Goal: Task Accomplishment & Management: Complete application form

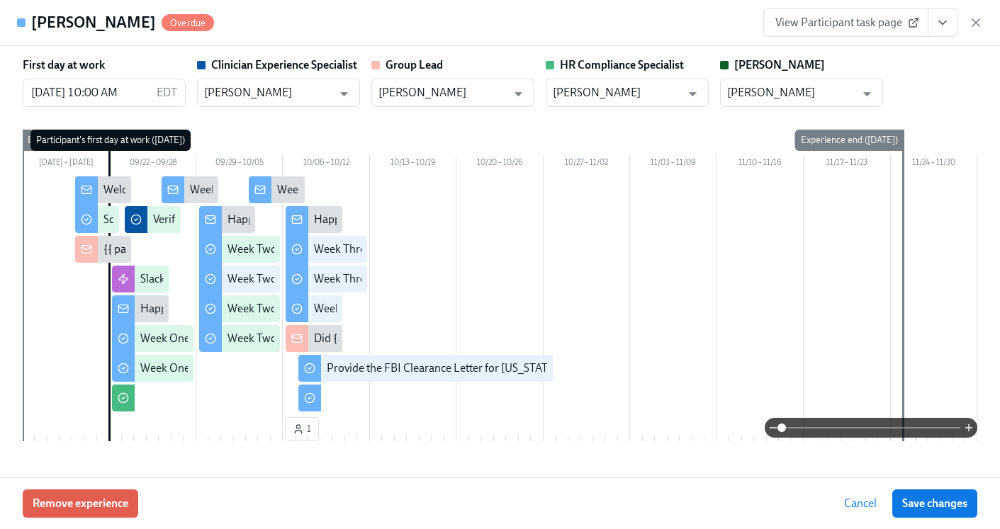
scroll to position [143, 0]
click at [979, 18] on icon "button" at bounding box center [976, 23] width 14 height 14
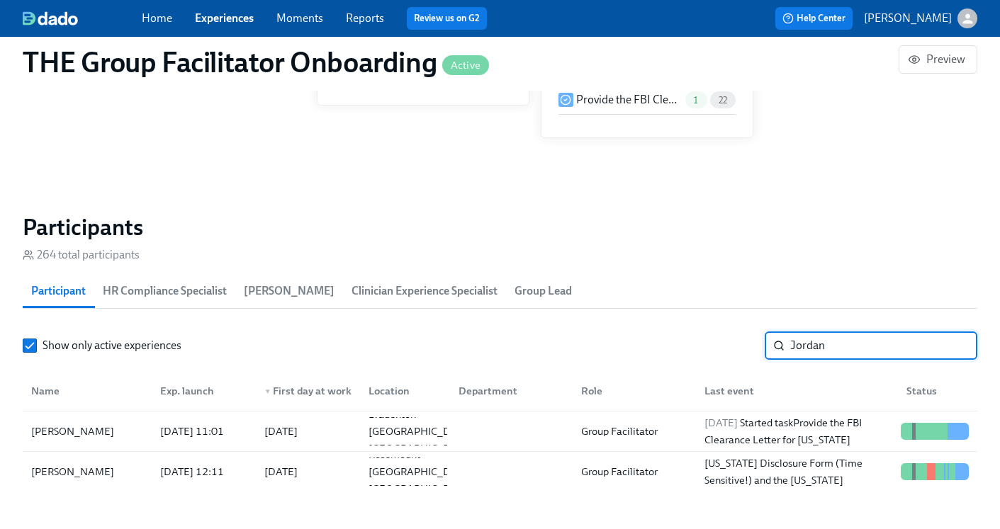
drag, startPoint x: 846, startPoint y: 353, endPoint x: 726, endPoint y: 349, distance: 119.8
click at [726, 349] on div "Show only active experiences Jordan ​" at bounding box center [500, 346] width 955 height 28
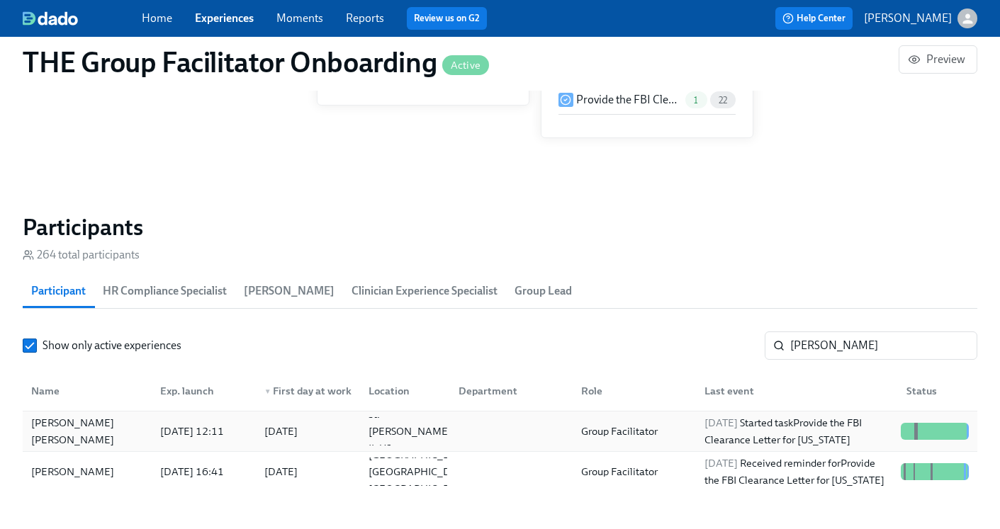
click at [700, 433] on div "[DATE] Started task Provide the FBI Clearance Letter for [US_STATE]" at bounding box center [797, 432] width 196 height 34
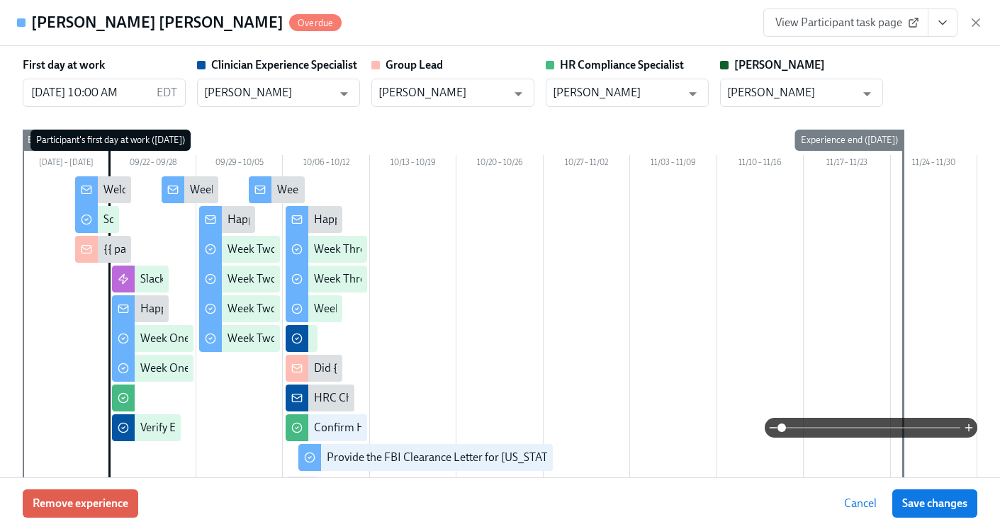
click at [949, 26] on icon "View task page" at bounding box center [943, 23] width 14 height 14
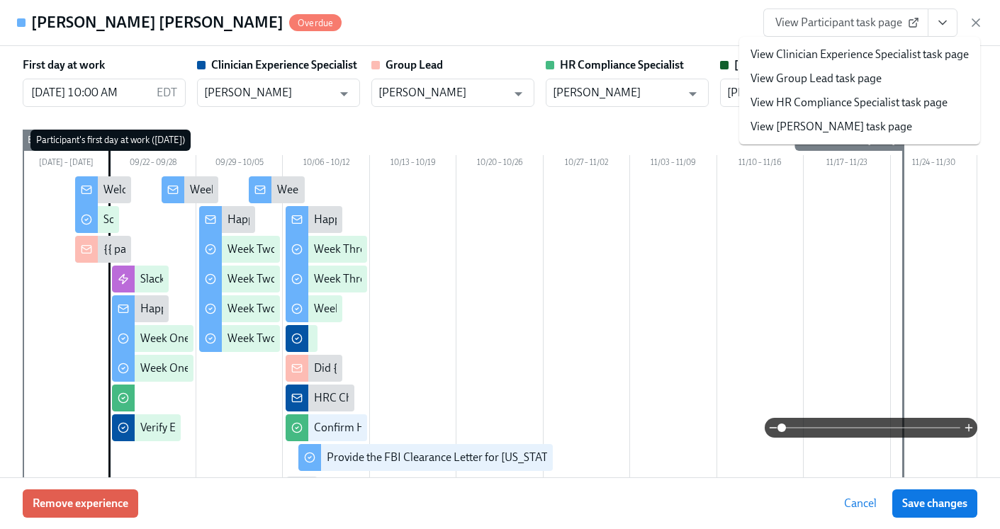
click at [875, 104] on link "View HR Compliance Specialist task page" at bounding box center [849, 103] width 197 height 16
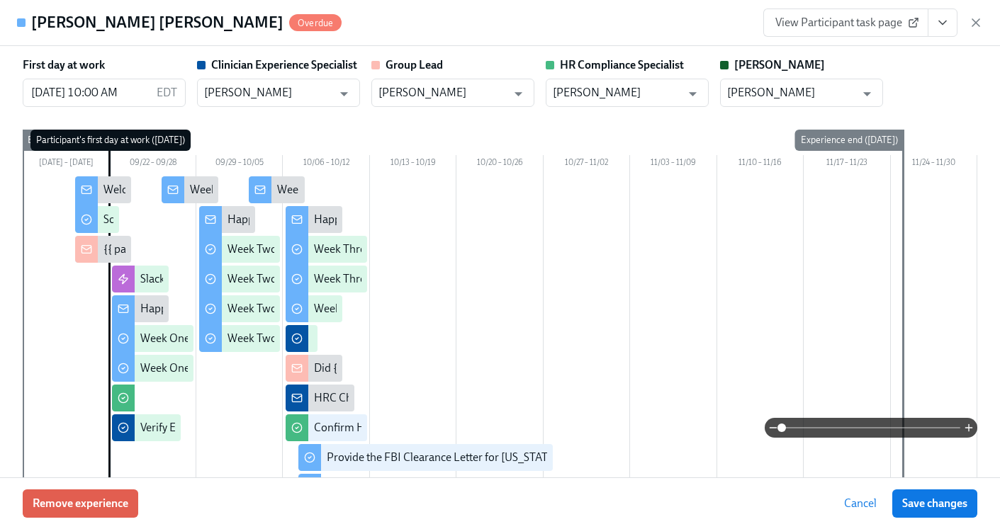
click at [964, 30] on div "View Participant task page" at bounding box center [873, 23] width 220 height 28
click at [975, 23] on icon "button" at bounding box center [975, 22] width 7 height 7
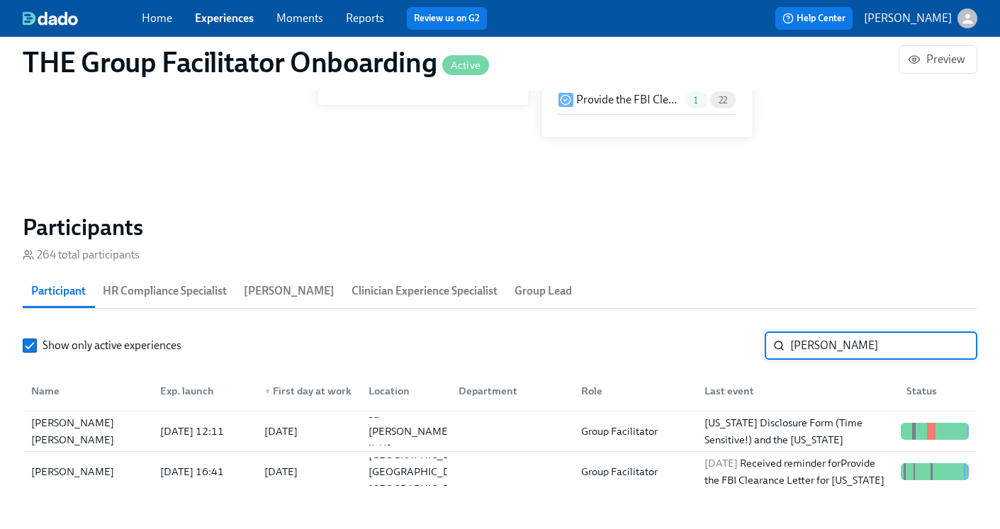
drag, startPoint x: 869, startPoint y: 344, endPoint x: 697, endPoint y: 334, distance: 171.8
click at [697, 337] on div "Show only active experiences [PERSON_NAME] ​" at bounding box center [500, 346] width 955 height 28
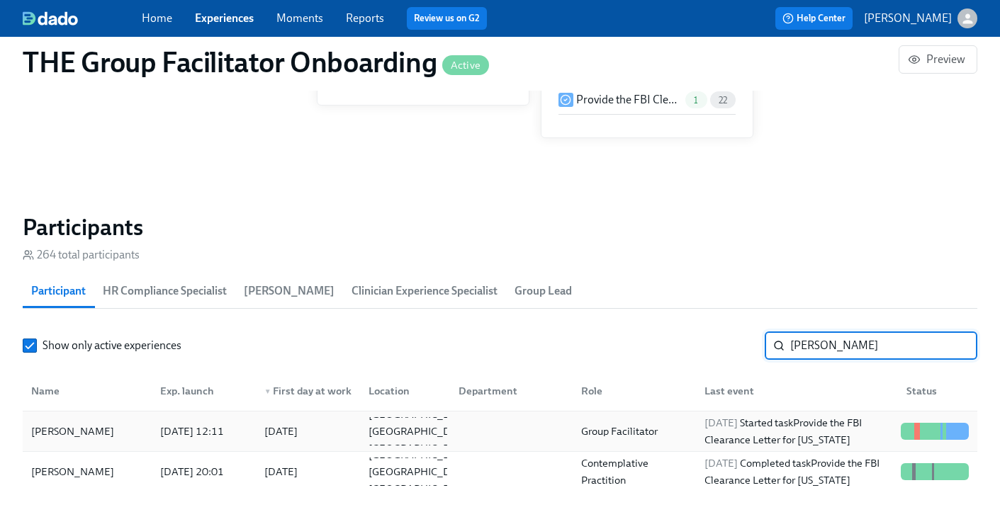
type input "[PERSON_NAME]"
click at [649, 433] on div "Group Facilitator" at bounding box center [620, 431] width 88 height 17
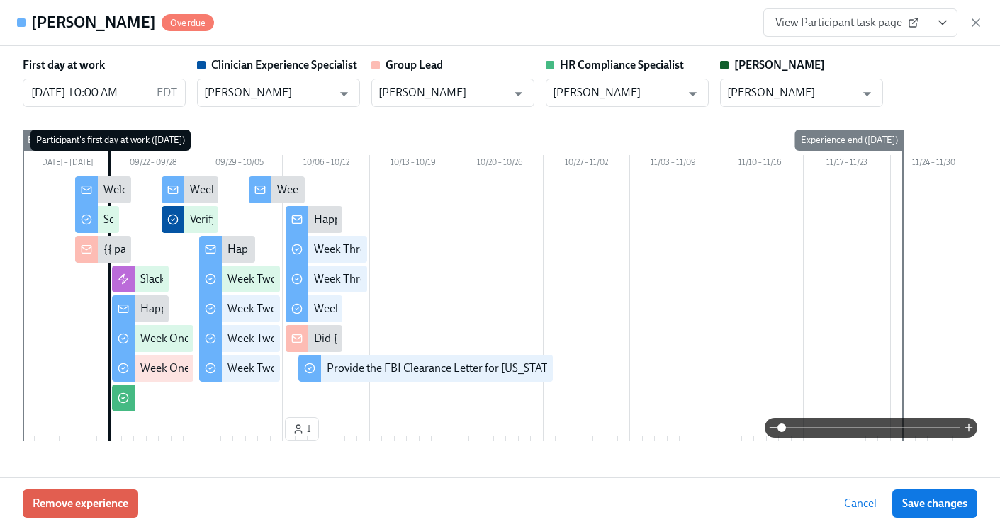
click at [946, 25] on icon "View task page" at bounding box center [943, 23] width 14 height 14
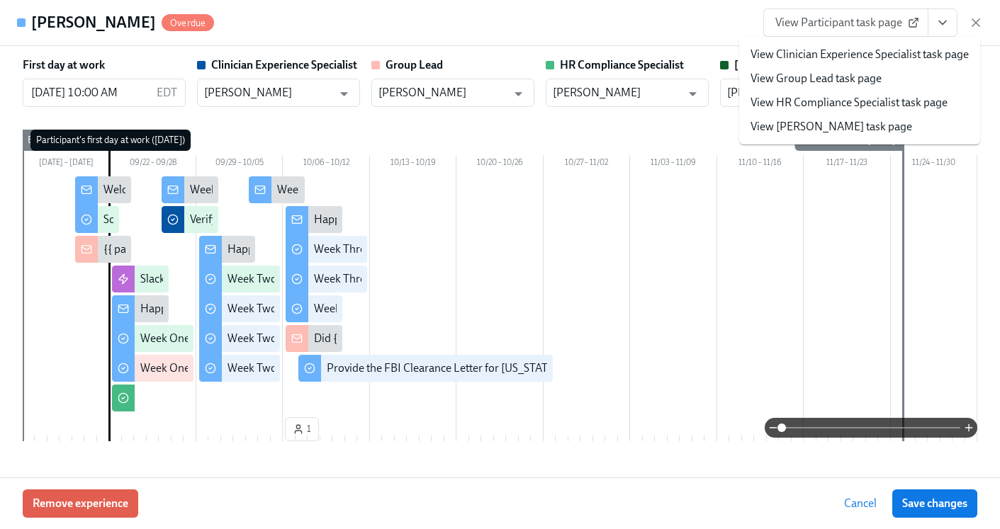
click at [888, 99] on link "View HR Compliance Specialist task page" at bounding box center [849, 103] width 197 height 16
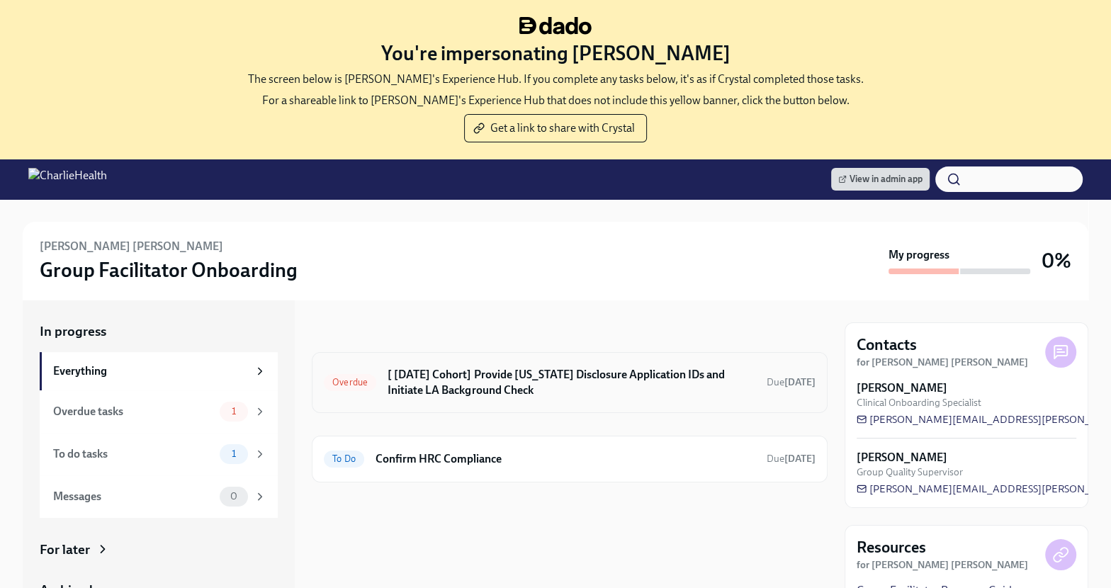
click at [466, 379] on h6 "[ [DATE] Cohort] Provide [US_STATE] Disclosure Application IDs and Initiate LA …" at bounding box center [572, 382] width 368 height 31
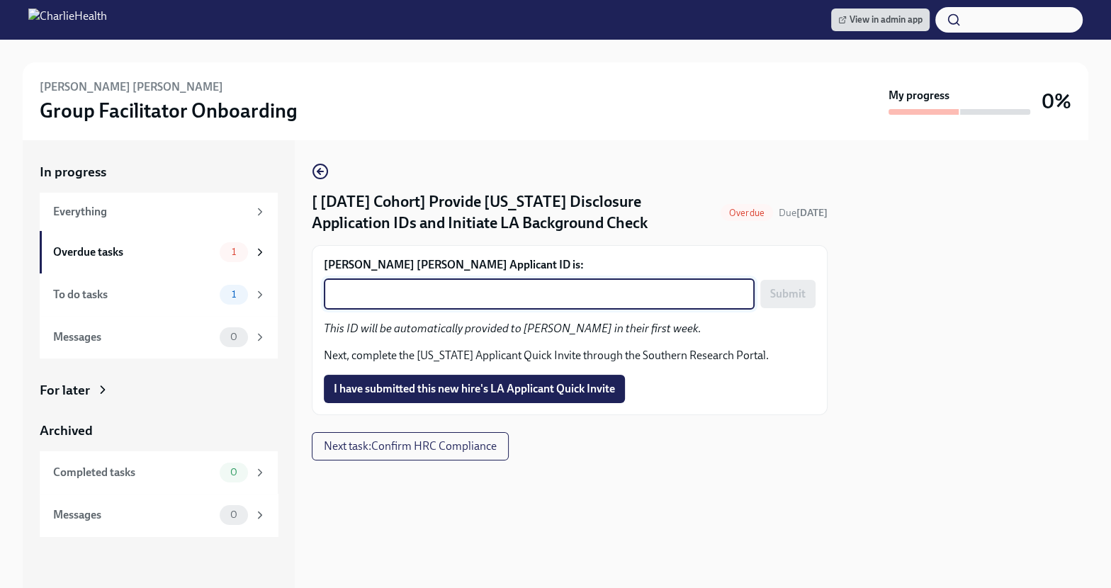
click at [492, 303] on textarea "Turner Rollins's Applicant ID is:" at bounding box center [539, 294] width 414 height 17
paste textarea "1256384"
type textarea "1256384"
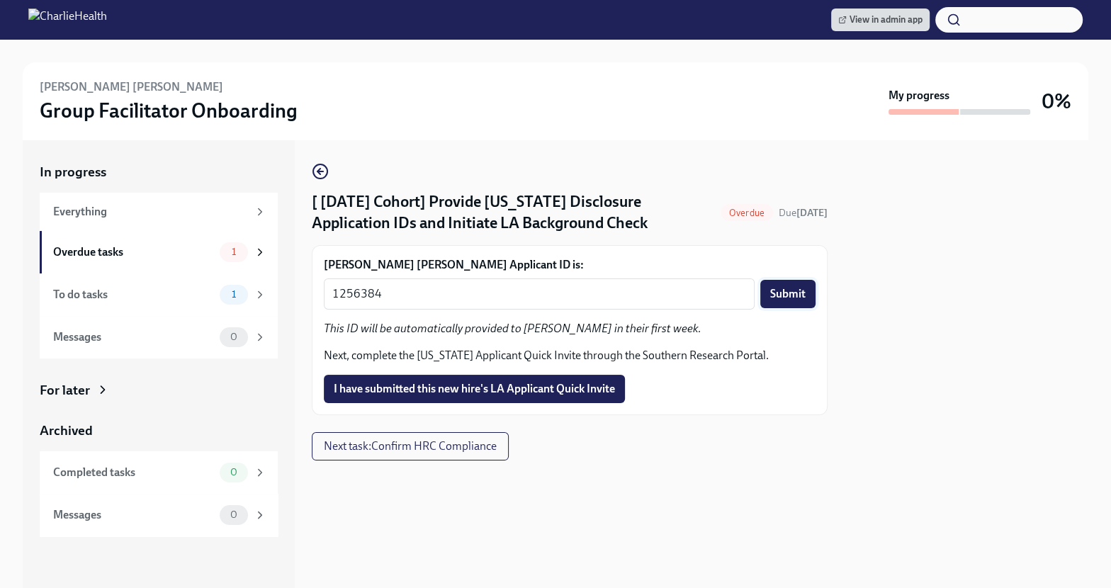
click at [792, 301] on span "Submit" at bounding box center [787, 294] width 35 height 14
click at [560, 396] on span "I have submitted this new hire's LA Applicant Quick Invite" at bounding box center [474, 389] width 281 height 14
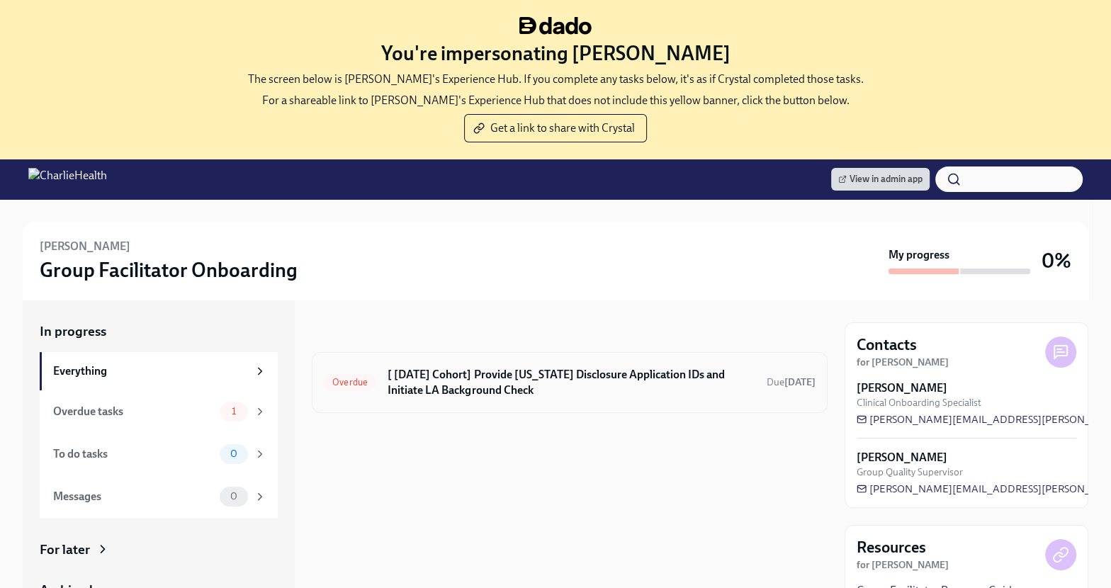
click at [466, 379] on h6 "[ [DATE] Cohort] Provide [US_STATE] Disclosure Application IDs and Initiate LA …" at bounding box center [572, 382] width 368 height 31
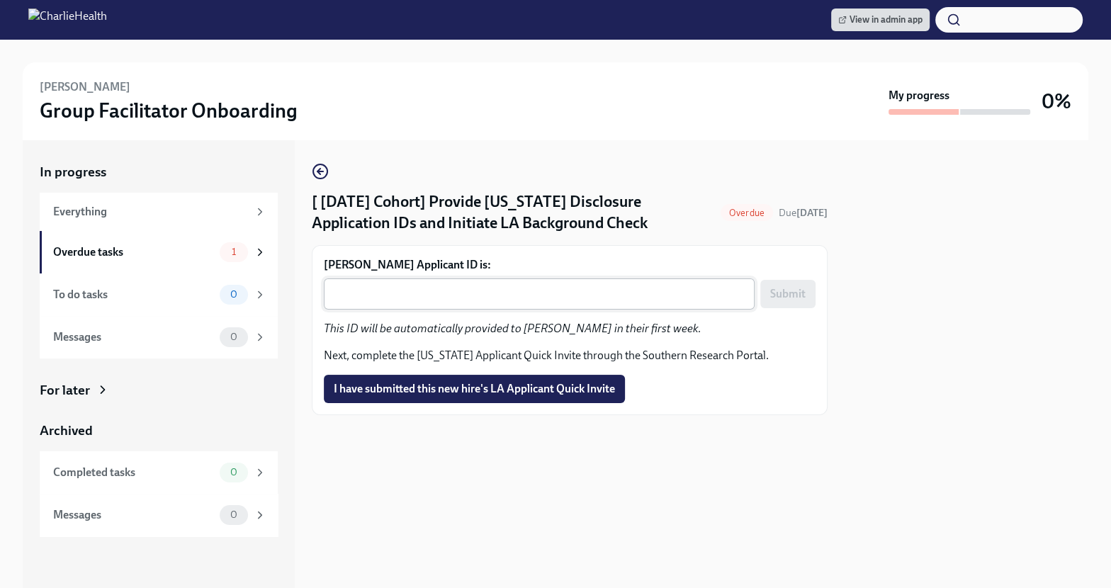
click at [449, 301] on textarea "Barbara Meche's Applicant ID is:" at bounding box center [539, 294] width 414 height 17
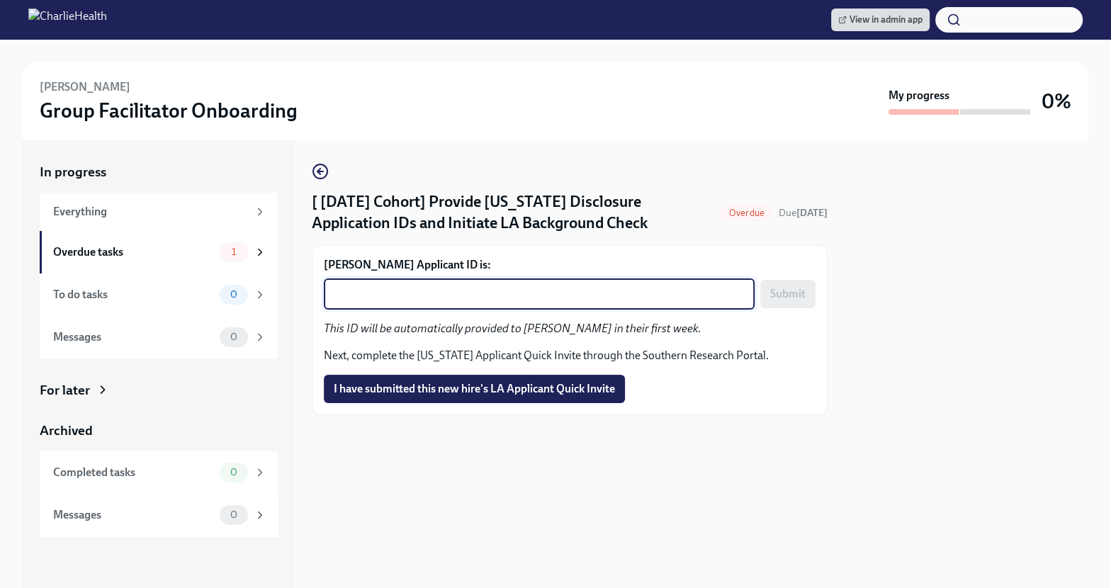
paste textarea "1256395"
type textarea "1256395"
click at [774, 301] on span "Submit" at bounding box center [787, 294] width 35 height 14
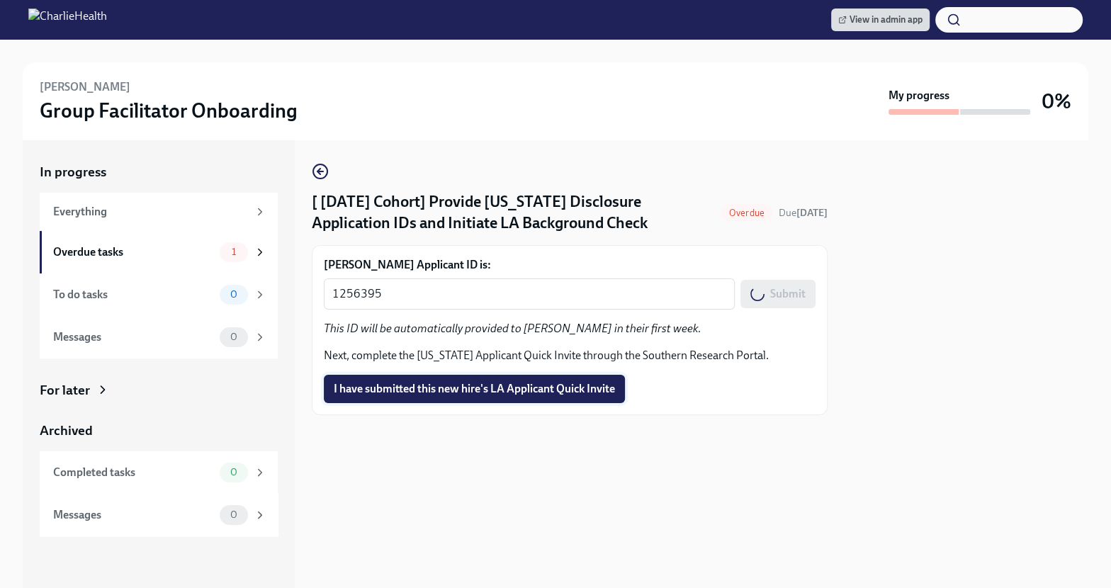
click at [493, 396] on span "I have submitted this new hire's LA Applicant Quick Invite" at bounding box center [474, 389] width 281 height 14
